Goal: Transaction & Acquisition: Purchase product/service

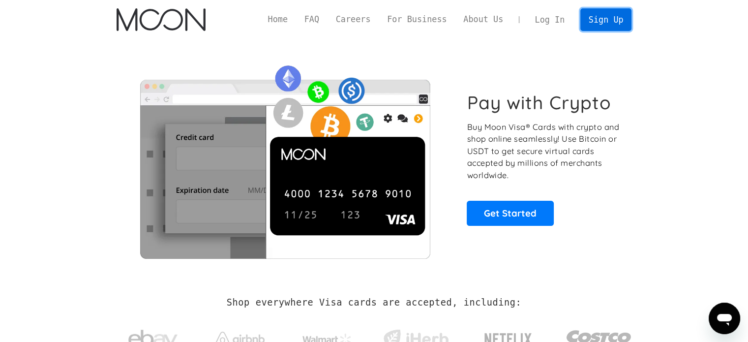
click at [608, 19] on link "Sign Up" at bounding box center [605, 19] width 51 height 22
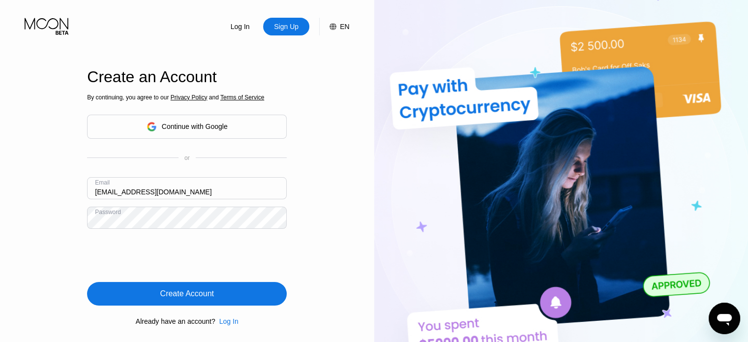
click at [221, 300] on div "Create Account" at bounding box center [187, 294] width 200 height 24
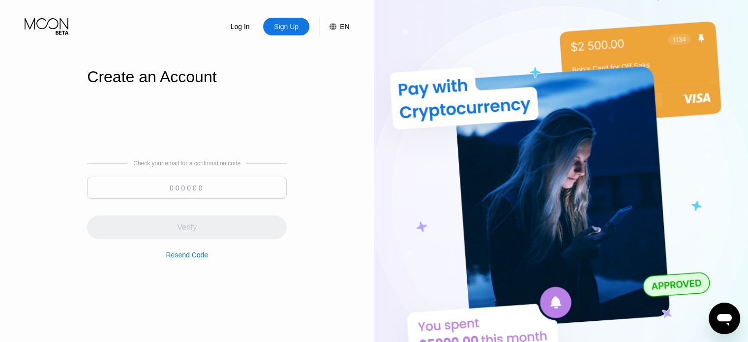
click at [207, 193] on input at bounding box center [187, 188] width 200 height 22
paste input "788500"
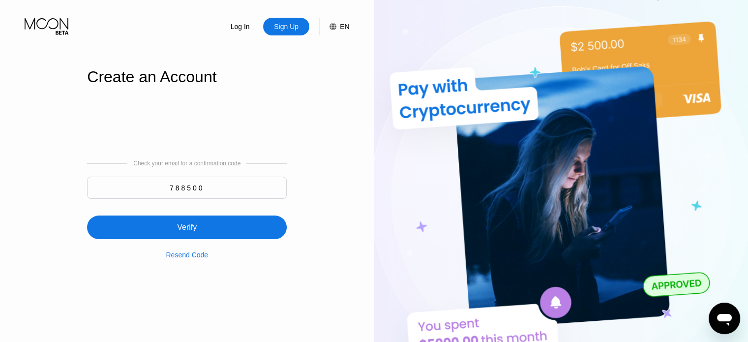
type input "788500"
click at [204, 224] on div "Verify" at bounding box center [187, 227] width 200 height 24
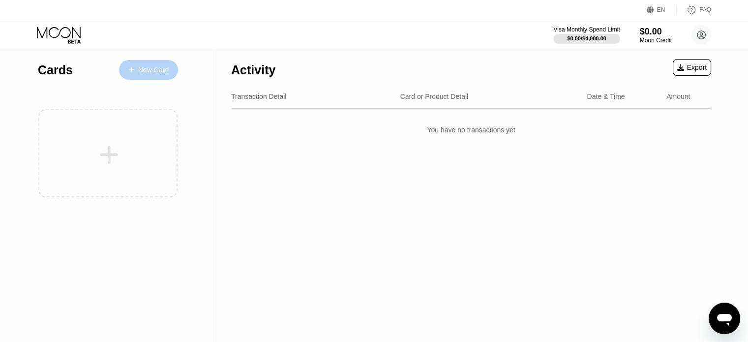
click at [161, 72] on div "New Card" at bounding box center [153, 70] width 30 height 8
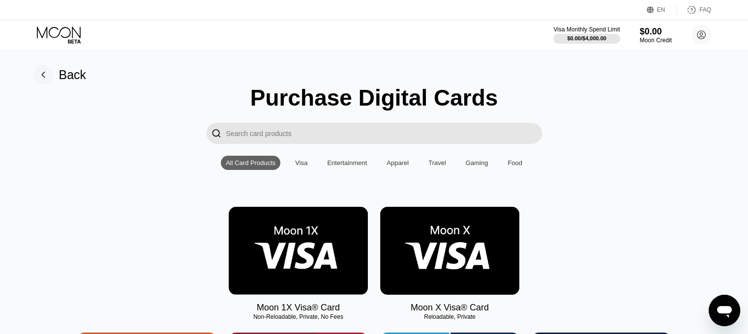
click at [456, 250] on img at bounding box center [449, 251] width 139 height 88
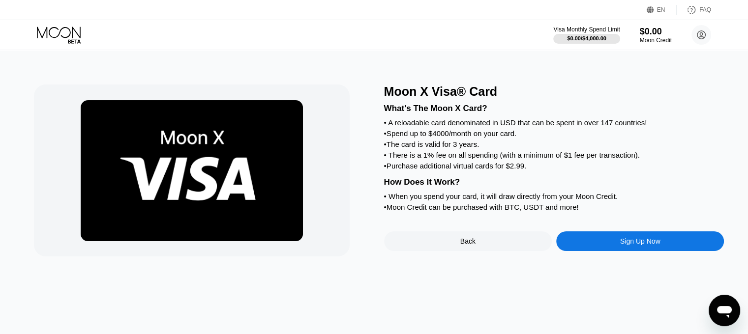
click at [615, 251] on div "Sign Up Now" at bounding box center [640, 242] width 168 height 20
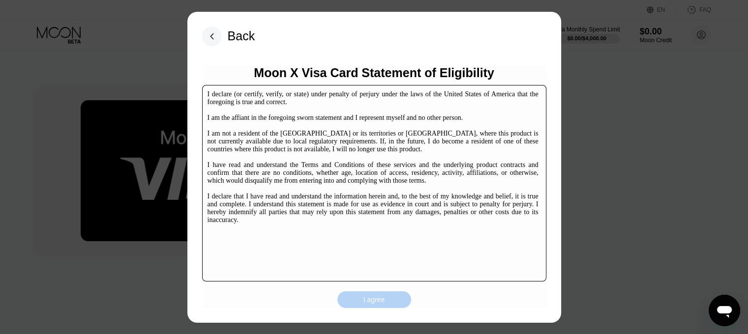
click at [385, 301] on div "I agree" at bounding box center [374, 300] width 74 height 17
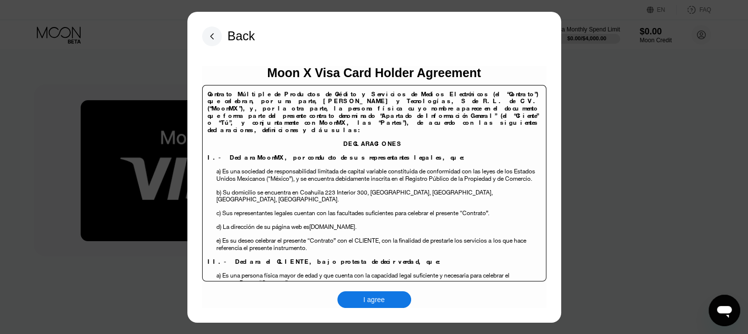
click at [375, 296] on div "I agree" at bounding box center [374, 300] width 22 height 9
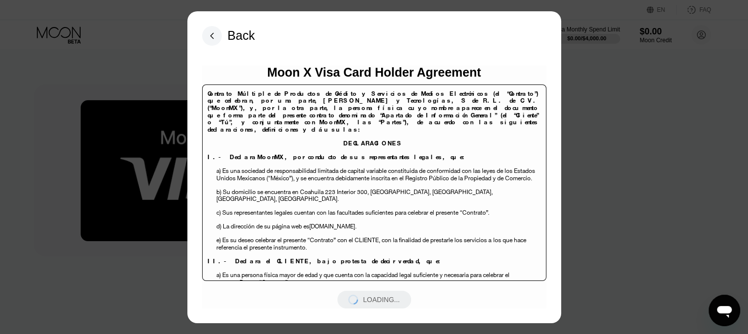
scroll to position [49, 0]
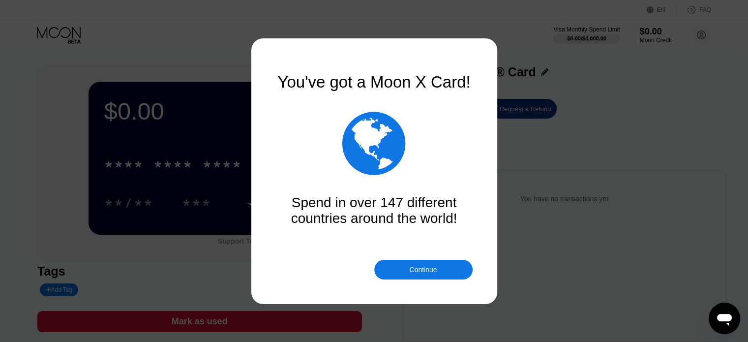
click at [434, 271] on div "Continue" at bounding box center [423, 270] width 28 height 8
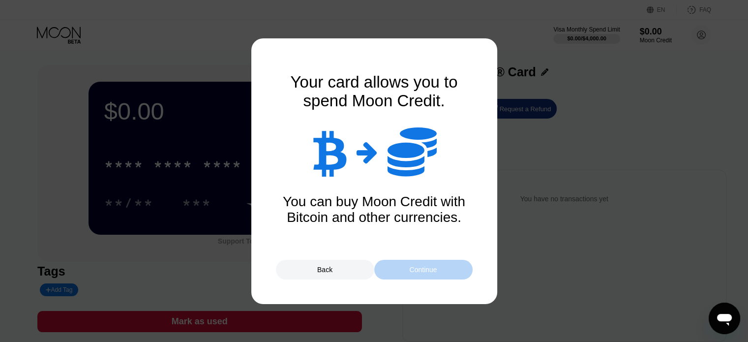
click at [419, 267] on div "Continue" at bounding box center [423, 270] width 28 height 8
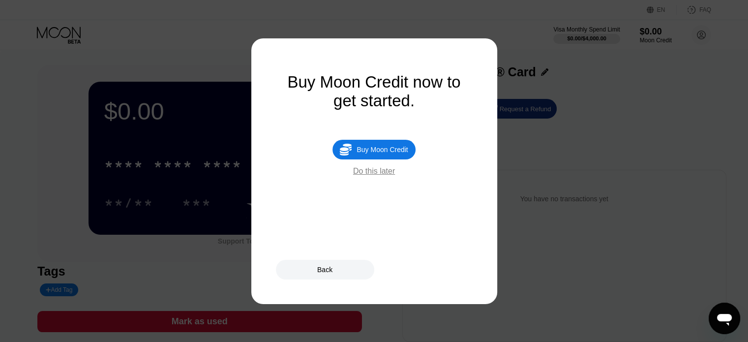
click at [378, 153] on div "Buy Moon Credit" at bounding box center [381, 150] width 51 height 8
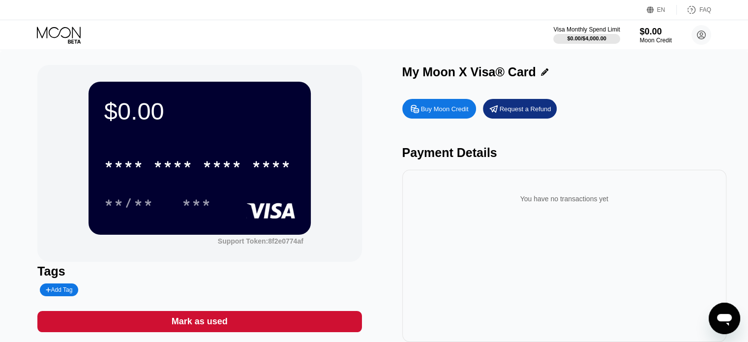
type input "0"
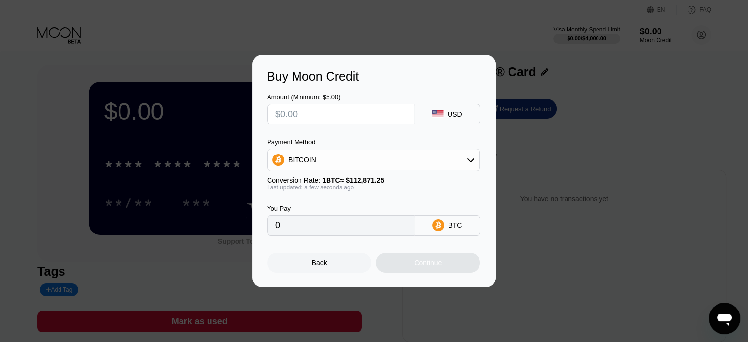
click at [348, 119] on input "text" at bounding box center [340, 114] width 130 height 20
type input "$23"
type input "0.00020378"
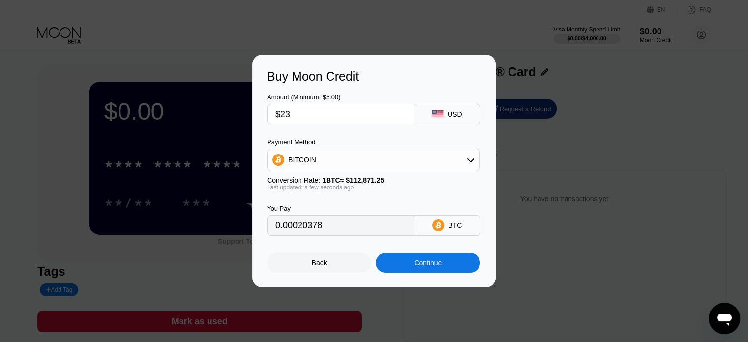
type input "$23"
click at [455, 156] on div "BITCOIN" at bounding box center [373, 160] width 212 height 20
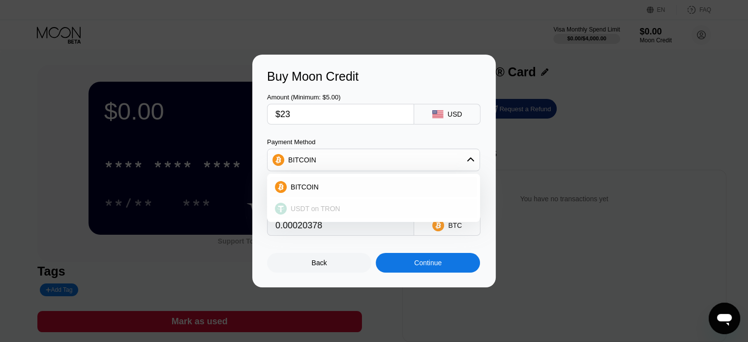
click at [325, 206] on span "USDT on TRON" at bounding box center [316, 209] width 50 height 8
type input "23.23"
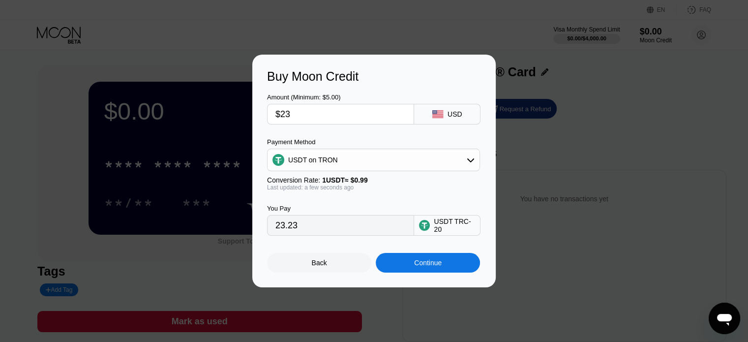
click at [438, 263] on div "Continue" at bounding box center [428, 263] width 28 height 8
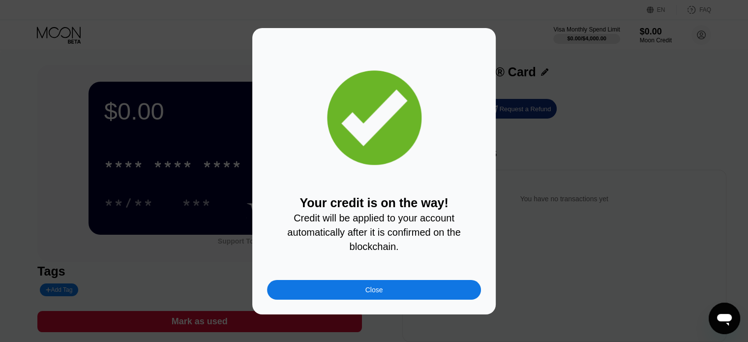
click at [394, 290] on div "Close" at bounding box center [374, 290] width 214 height 20
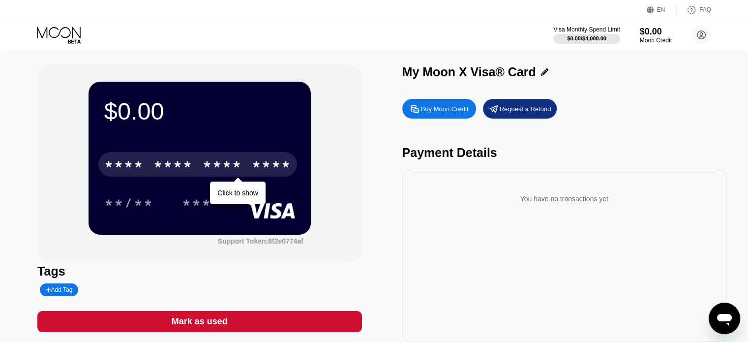
click at [226, 171] on div "* * * *" at bounding box center [222, 166] width 39 height 16
click at [233, 170] on div "* * * *" at bounding box center [222, 166] width 39 height 16
